Goal: Task Accomplishment & Management: Manage account settings

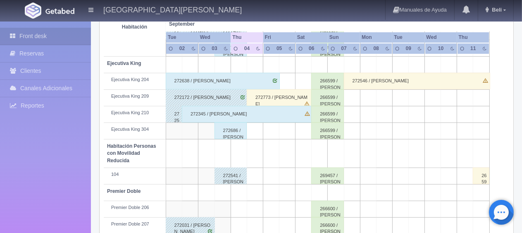
scroll to position [234, 0]
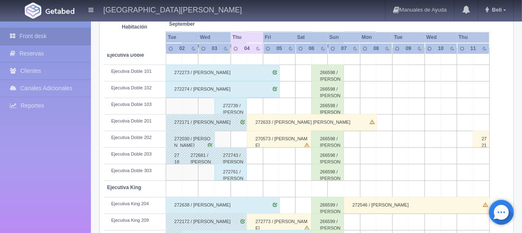
click at [230, 170] on div "272761 / [PERSON_NAME]" at bounding box center [231, 172] width 33 height 17
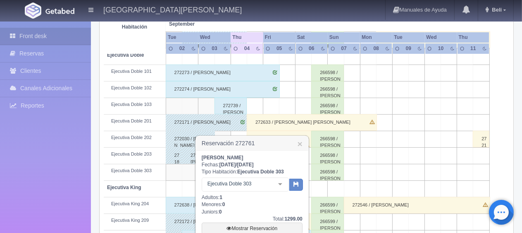
scroll to position [317, 0]
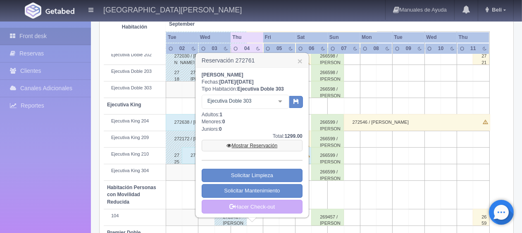
click at [243, 145] on link "Mostrar Reservación" at bounding box center [252, 146] width 101 height 12
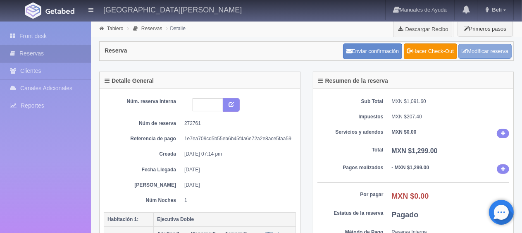
click at [477, 49] on link "Modificar reserva" at bounding box center [485, 51] width 53 height 15
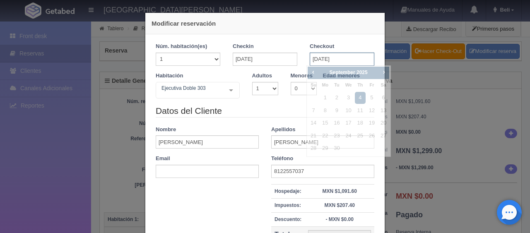
click at [319, 53] on input "[DATE]" at bounding box center [341, 59] width 65 height 13
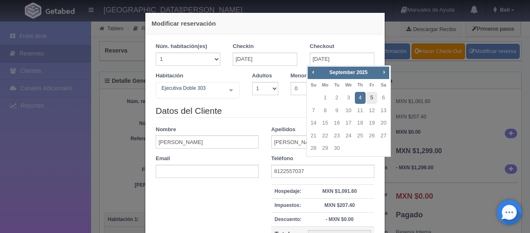
click at [374, 95] on link "5" at bounding box center [371, 98] width 11 height 12
type input "05-09-2025"
checkbox input "false"
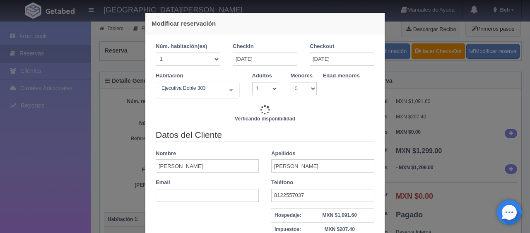
type input "2598.00"
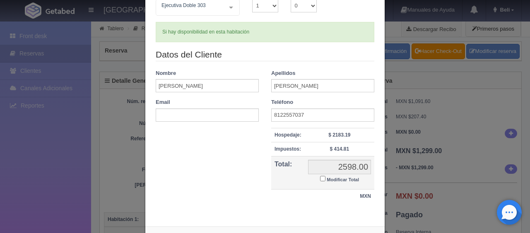
scroll to position [117, 0]
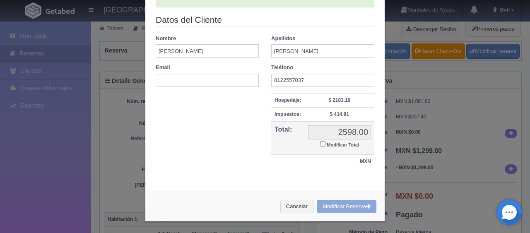
click at [342, 205] on button "Modificar Reserva" at bounding box center [346, 207] width 60 height 14
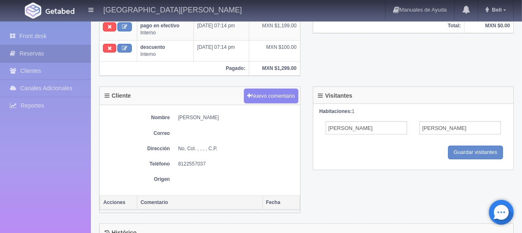
scroll to position [165, 0]
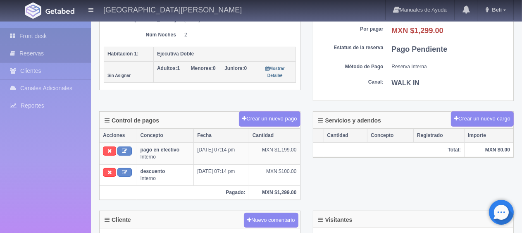
click at [52, 34] on link "Front desk" at bounding box center [45, 36] width 91 height 17
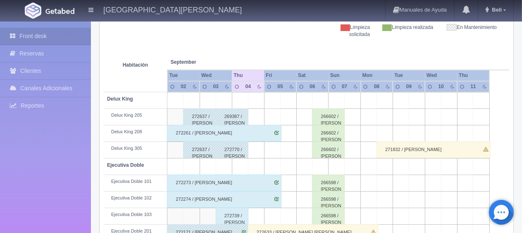
scroll to position [165, 0]
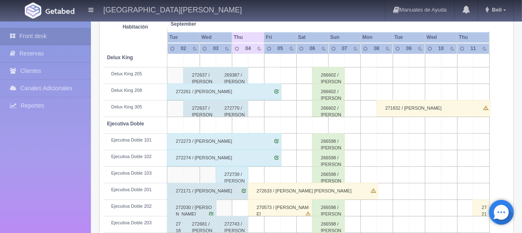
click at [233, 173] on div "272739 / Miguel arrazate" at bounding box center [232, 174] width 33 height 17
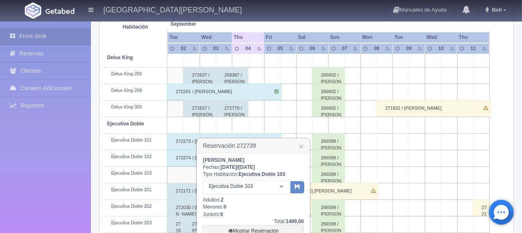
scroll to position [207, 0]
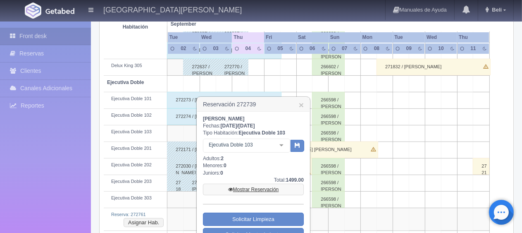
click at [252, 190] on link "Mostrar Reservación" at bounding box center [253, 190] width 101 height 12
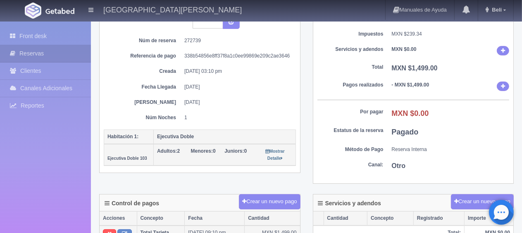
scroll to position [165, 0]
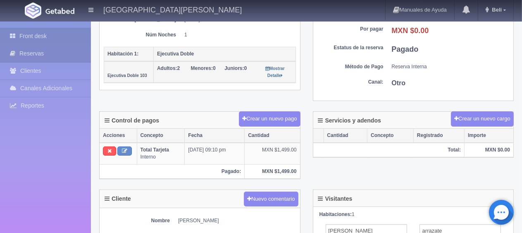
click at [66, 43] on link "Front desk" at bounding box center [45, 36] width 91 height 17
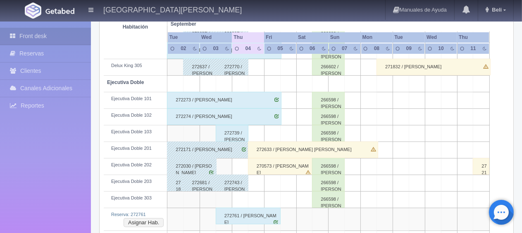
scroll to position [248, 0]
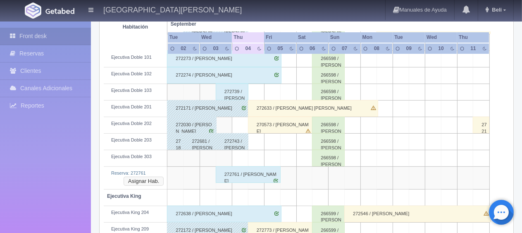
click at [155, 179] on button "Asignar Hab." at bounding box center [144, 181] width 40 height 9
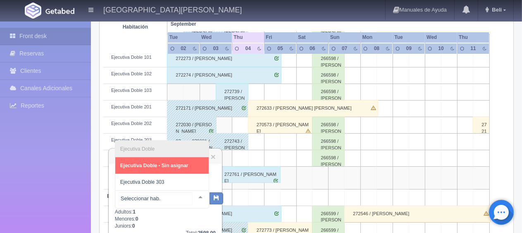
click at [192, 199] on div at bounding box center [200, 197] width 17 height 12
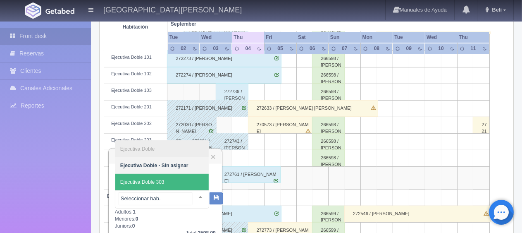
click at [181, 181] on span "Ejecutiva Doble 303" at bounding box center [161, 182] width 93 height 17
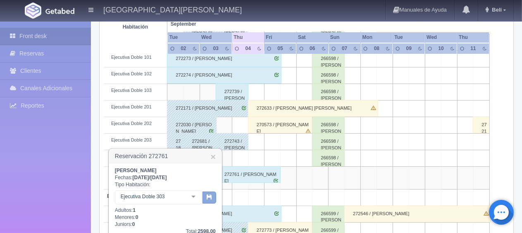
click at [209, 199] on icon "button" at bounding box center [209, 196] width 5 height 5
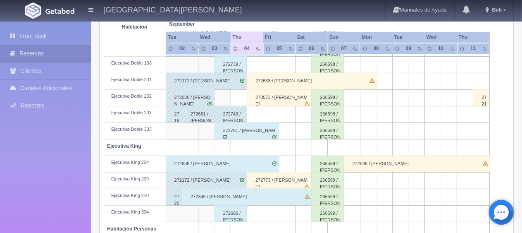
scroll to position [358, 0]
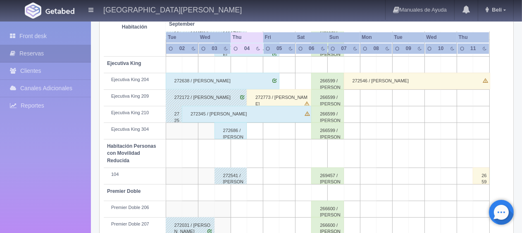
click at [226, 133] on div "272686 / [PERSON_NAME]" at bounding box center [231, 130] width 33 height 17
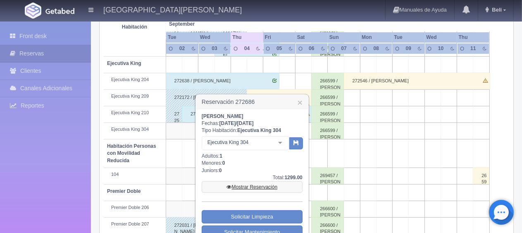
click at [240, 191] on link "Mostrar Reservación" at bounding box center [252, 187] width 101 height 12
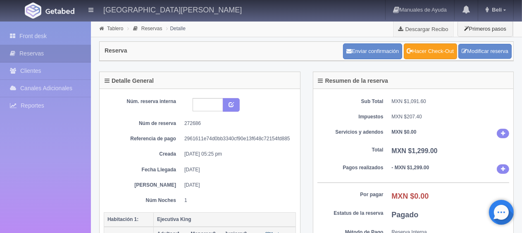
click at [443, 57] on link "Hacer Check-Out" at bounding box center [430, 51] width 53 height 16
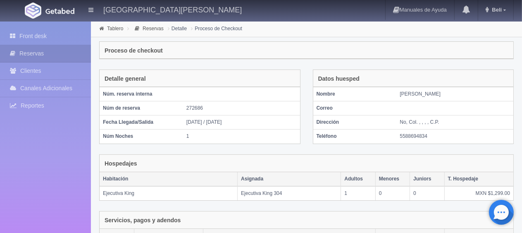
scroll to position [139, 0]
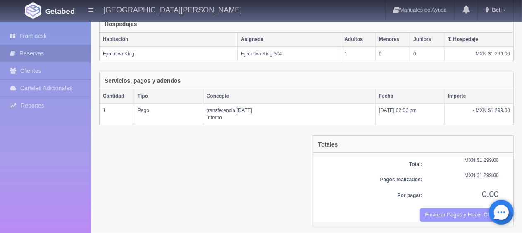
drag, startPoint x: 457, startPoint y: 206, endPoint x: 275, endPoint y: 26, distance: 256.5
click at [453, 208] on button "Finalizar Pagos y Hacer Checkout" at bounding box center [459, 215] width 79 height 14
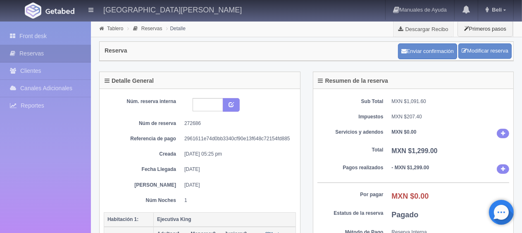
scroll to position [124, 0]
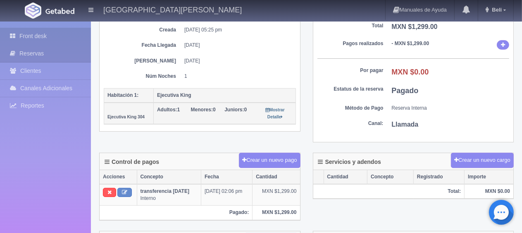
click at [38, 35] on link "Front desk" at bounding box center [45, 36] width 91 height 17
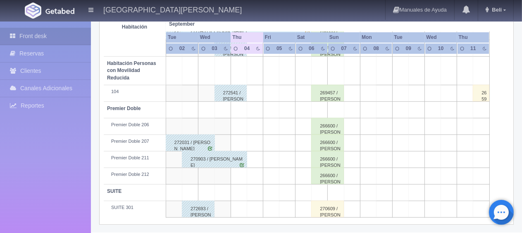
scroll to position [358, 0]
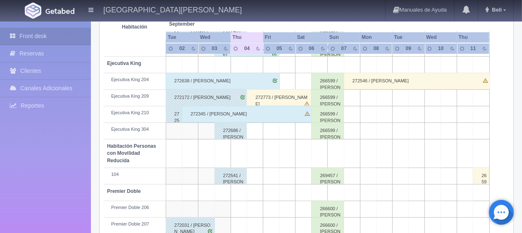
click at [271, 99] on div "272773 / [PERSON_NAME]" at bounding box center [279, 97] width 65 height 17
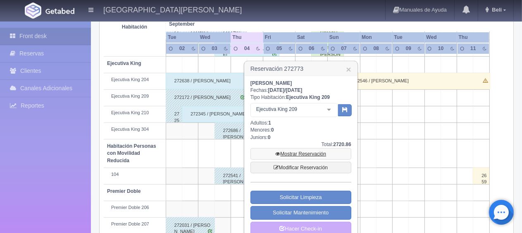
click at [317, 154] on link "Mostrar Reservación" at bounding box center [301, 154] width 101 height 12
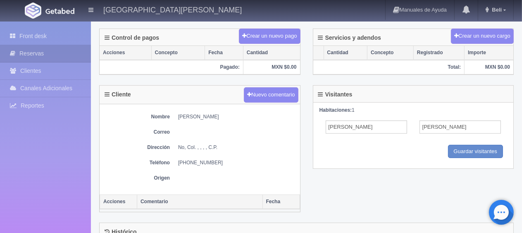
scroll to position [41, 0]
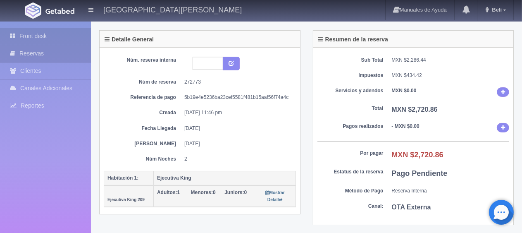
click at [47, 34] on link "Front desk" at bounding box center [45, 36] width 91 height 17
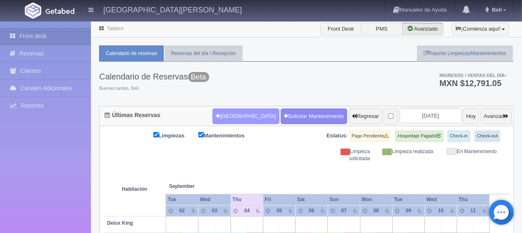
click at [226, 110] on button "Nueva Reserva" at bounding box center [246, 116] width 67 height 16
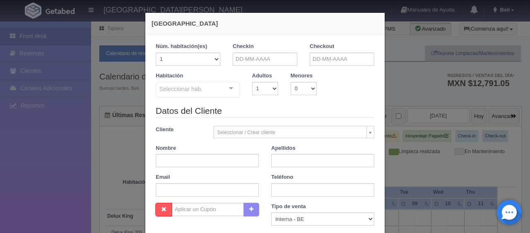
checkbox input "false"
click at [266, 60] on input "text" at bounding box center [264, 59] width 65 height 13
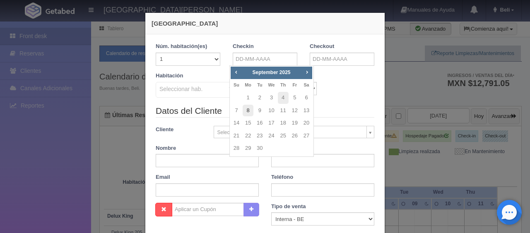
click at [247, 112] on link "8" at bounding box center [247, 111] width 11 height 12
type input "08-09-2025"
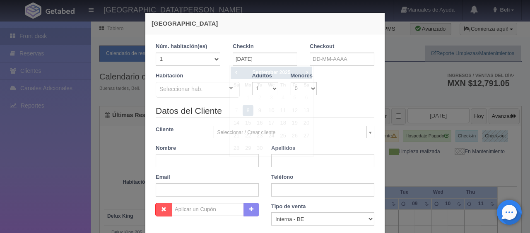
checkbox input "false"
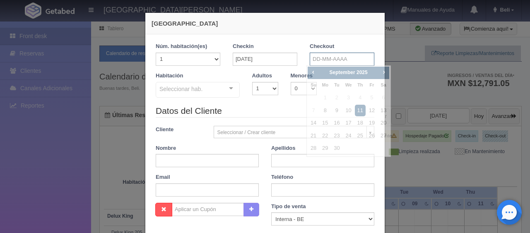
click at [312, 57] on input "text" at bounding box center [341, 59] width 65 height 13
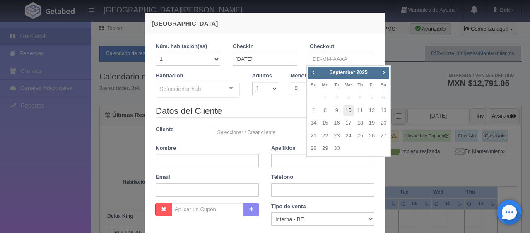
click at [352, 111] on link "10" at bounding box center [348, 111] width 11 height 12
type input "10-09-2025"
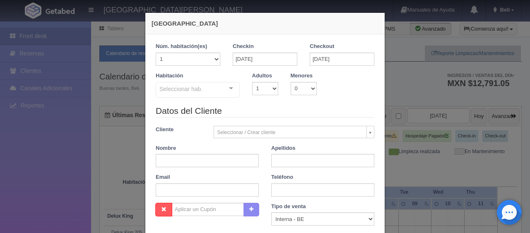
checkbox input "false"
drag, startPoint x: 260, startPoint y: 86, endPoint x: 262, endPoint y: 91, distance: 5.0
click at [260, 86] on select "1 2 3 4 5 6 7 8 9 10" at bounding box center [265, 88] width 26 height 13
select select "2"
click at [252, 82] on select "1 2 3 4 5 6 7 8 9 10" at bounding box center [265, 88] width 26 height 13
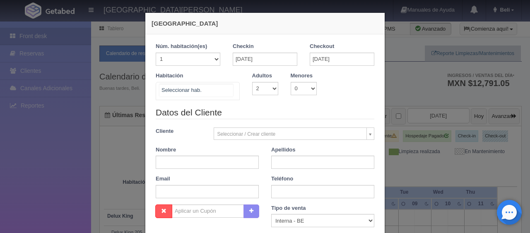
click at [223, 92] on div "SUITE SUITE - Sin asignar SUITE 301 Habitación Personas con Movilidad Reducida …" at bounding box center [198, 91] width 84 height 18
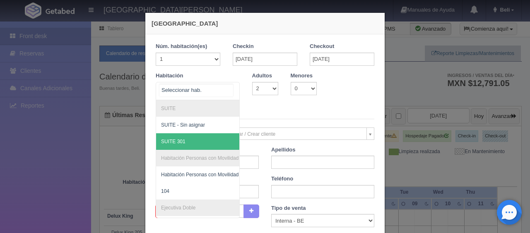
click at [189, 143] on span "SUITE 301" at bounding box center [225, 141] width 139 height 17
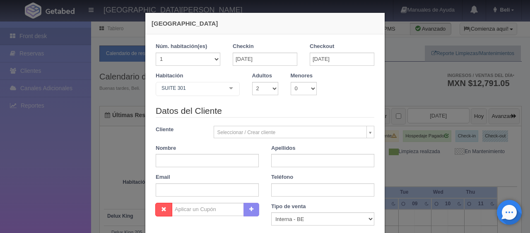
checkbox input "false"
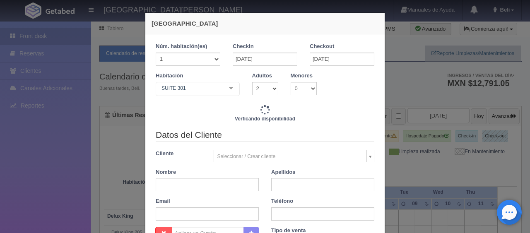
type input "4800.00"
checkbox input "false"
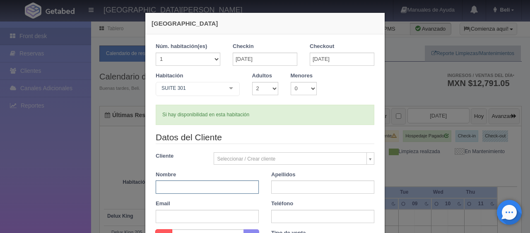
click at [190, 185] on input "text" at bounding box center [207, 186] width 103 height 13
paste input "Marco Antonio Yáñez Campos"
type input "Marco Antonio Yáñez Campos"
click at [288, 187] on input "text" at bounding box center [322, 186] width 103 height 13
type input "."
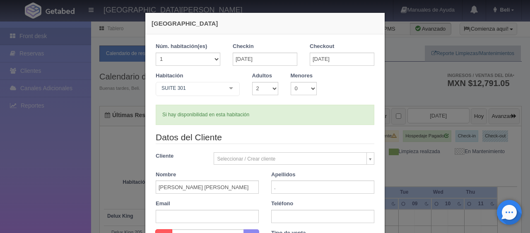
click at [295, 211] on div "Teléfono" at bounding box center [322, 211] width 115 height 23
click at [295, 211] on input "text" at bounding box center [322, 216] width 103 height 13
paste input "449 9802467"
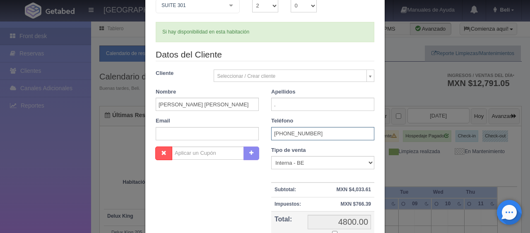
type input "449 9802467"
click at [291, 153] on label "Tipo de venta" at bounding box center [288, 150] width 35 height 8
click at [294, 162] on select "Correo Electronico Interna - BE Llamada OTA Externa Otro WALK IN" at bounding box center [322, 162] width 103 height 13
select select "other"
click at [271, 156] on select "Correo Electronico Interna - BE Llamada OTA Externa Otro WALK IN" at bounding box center [322, 162] width 103 height 13
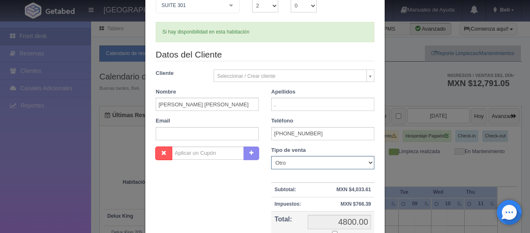
scroll to position [124, 0]
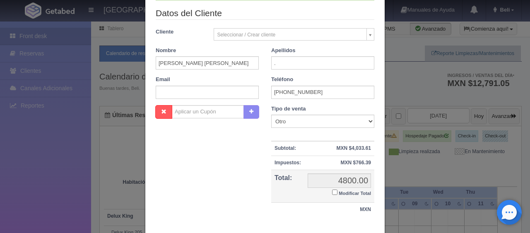
click at [333, 191] on input "Modificar Total" at bounding box center [334, 191] width 5 height 5
checkbox input "true"
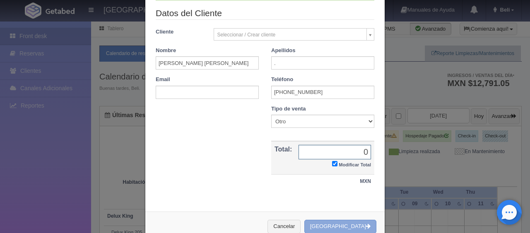
type input "0"
click at [341, 221] on button "Crear Reserva" at bounding box center [340, 227] width 72 height 14
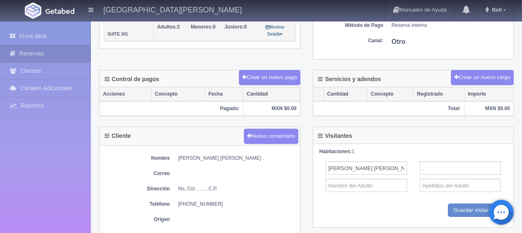
scroll to position [319, 0]
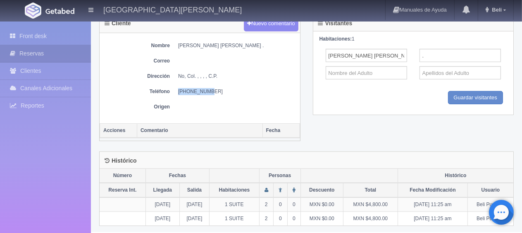
drag, startPoint x: 207, startPoint y: 89, endPoint x: 178, endPoint y: 90, distance: 29.4
click at [178, 90] on dd "449 9802467" at bounding box center [237, 91] width 118 height 7
copy dd "449 9802467"
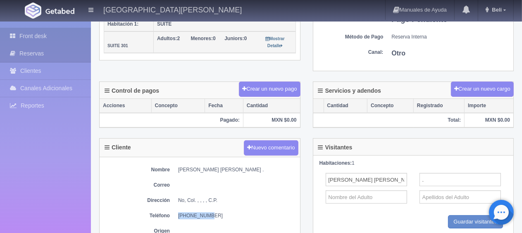
click at [61, 32] on link "Front desk" at bounding box center [45, 36] width 91 height 17
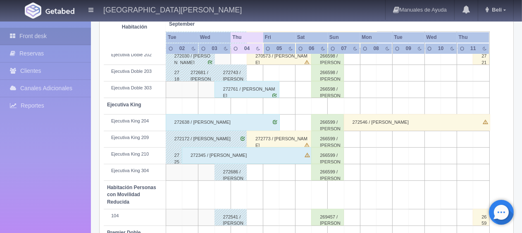
scroll to position [276, 0]
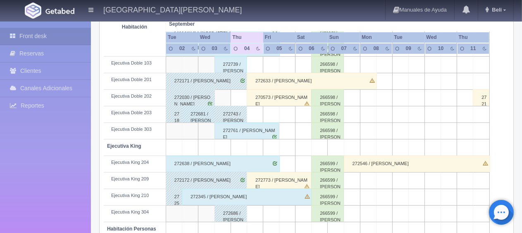
click at [225, 198] on div "272345 / Karla Fabiola Mercado" at bounding box center [247, 197] width 130 height 17
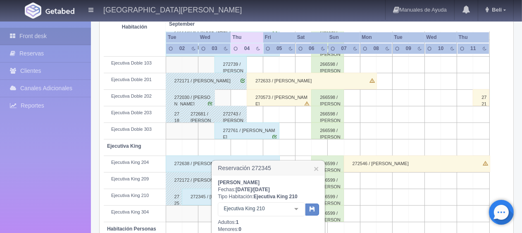
scroll to position [358, 0]
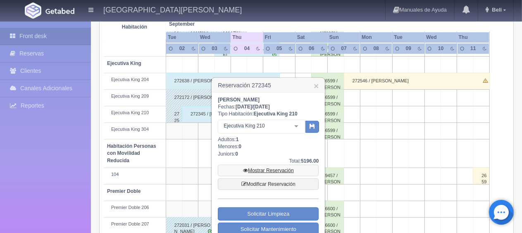
click at [268, 169] on link "Mostrar Reservación" at bounding box center [268, 171] width 101 height 12
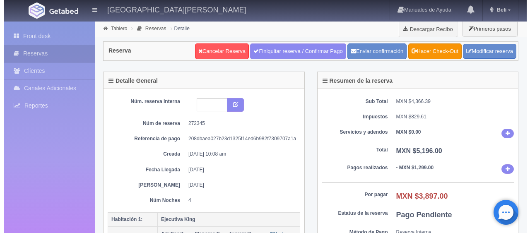
scroll to position [124, 0]
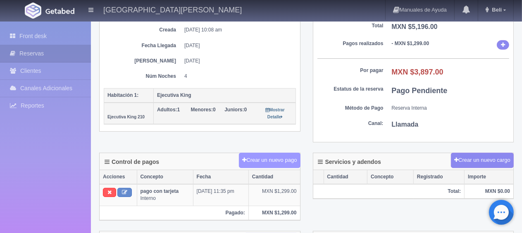
click at [259, 162] on button "Crear un nuevo pago" at bounding box center [269, 160] width 61 height 15
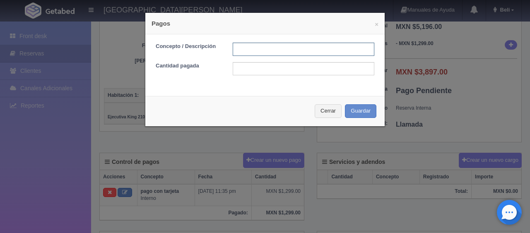
click at [314, 49] on input "text" at bounding box center [302, 49] width 141 height 13
type input "Total Efectivo"
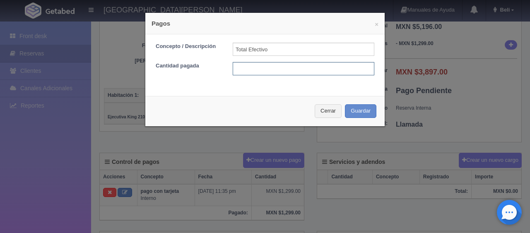
click at [300, 72] on input "text" at bounding box center [302, 68] width 141 height 13
type input "1500.00"
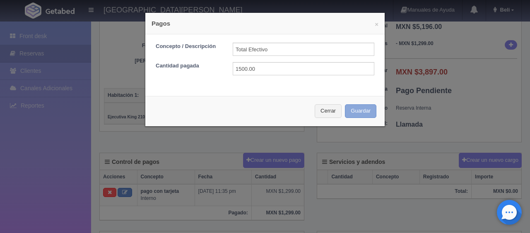
click at [346, 111] on button "Guardar" at bounding box center [360, 111] width 31 height 14
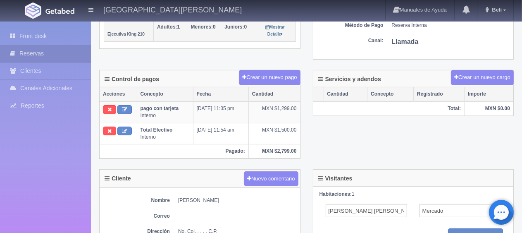
scroll to position [83, 0]
